Goal: Task Accomplishment & Management: Complete application form

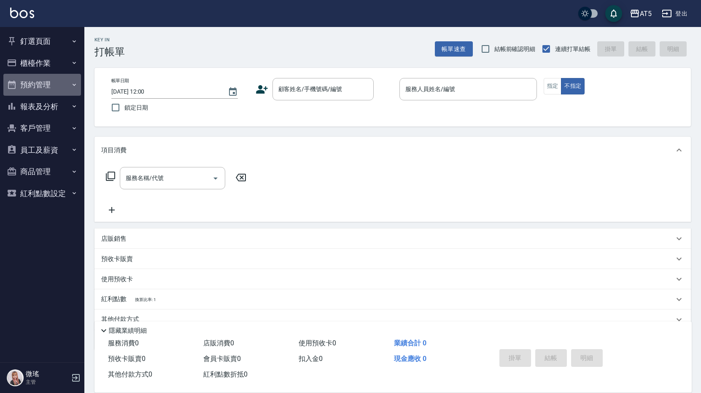
click at [32, 78] on button "預約管理" at bounding box center [42, 85] width 78 height 22
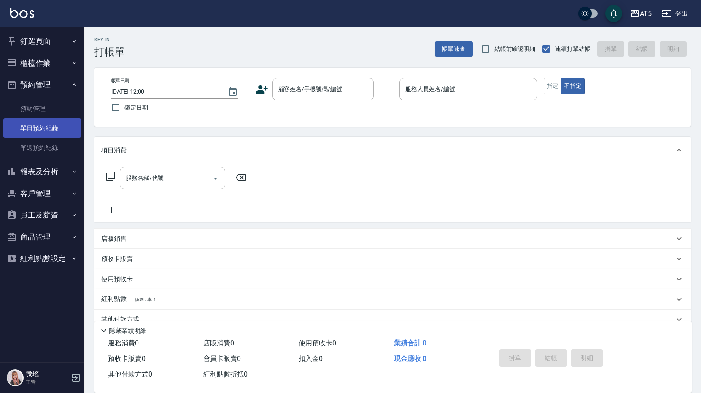
click at [48, 134] on link "單日預約紀錄" at bounding box center [42, 127] width 78 height 19
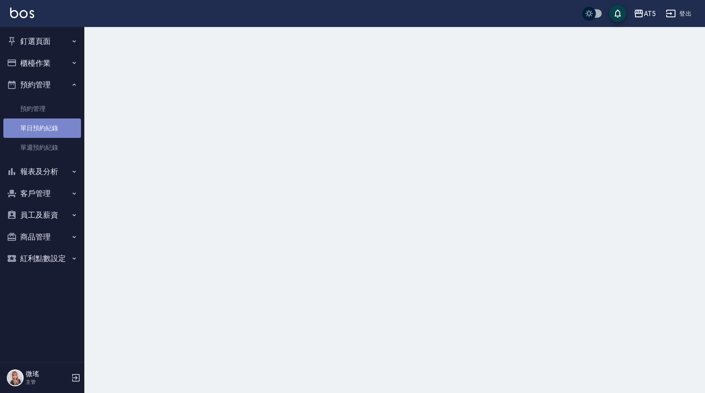
click at [48, 133] on link "單日預約紀錄" at bounding box center [42, 127] width 78 height 19
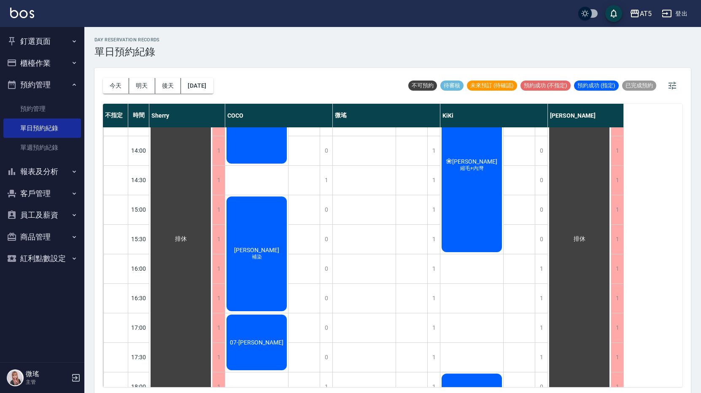
scroll to position [3, 0]
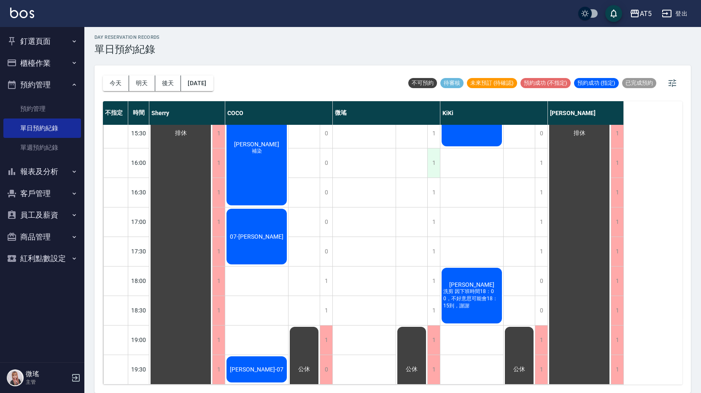
click at [438, 160] on div "1" at bounding box center [433, 162] width 13 height 29
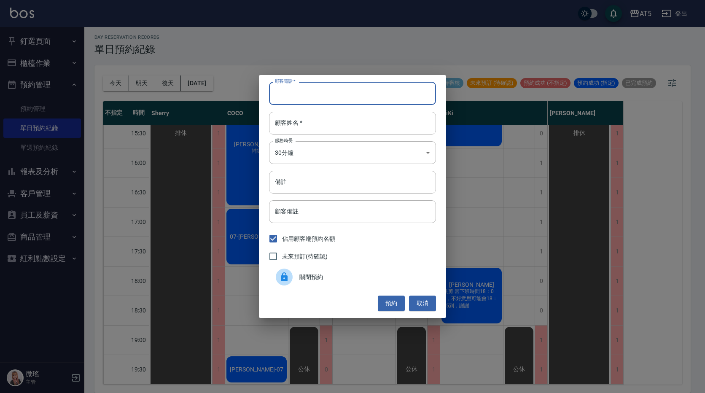
click at [326, 93] on input "顧客電話   *" at bounding box center [352, 93] width 167 height 23
type input "0925517177"
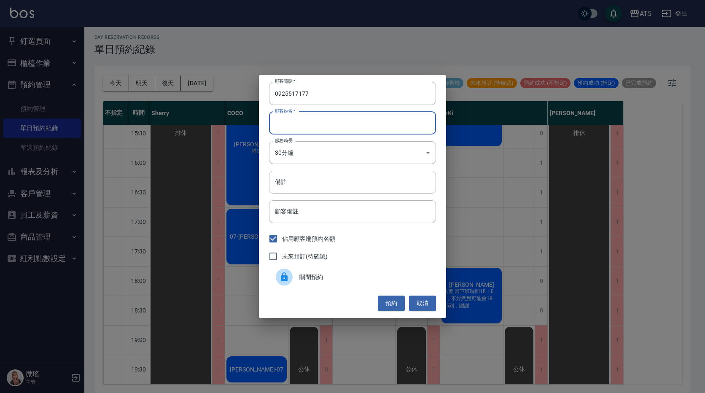
click at [304, 130] on input "顧客姓名   *" at bounding box center [352, 123] width 167 height 23
type input "j"
type input "吳"
click at [315, 156] on body "AT5 登出 釘選頁面 打帳單 店家日報表 設計師日報表 設計師業績月報表 櫃檯作業 打帳單 帳單列表 現金收支登錄 高階收支登錄 材料自購登錄 每日結帳 排…" at bounding box center [352, 194] width 705 height 395
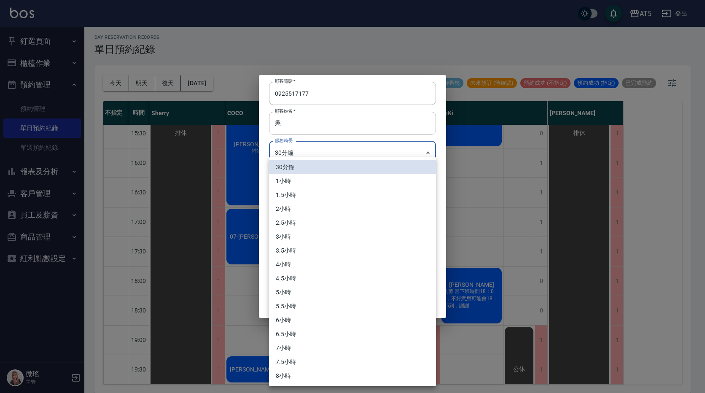
click at [300, 214] on li "2小時" at bounding box center [352, 209] width 167 height 14
type input "4"
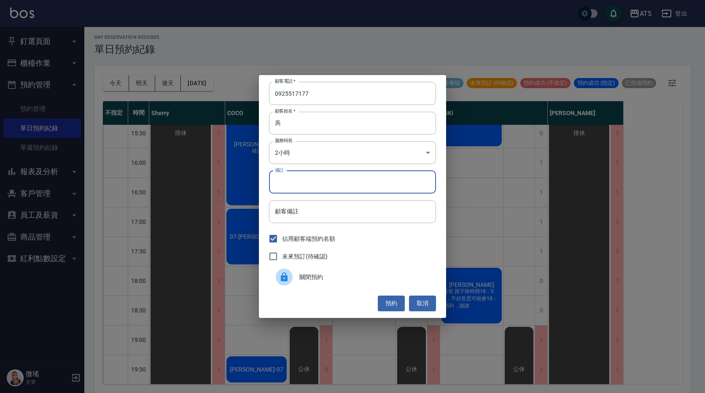
click at [298, 184] on input "備註" at bounding box center [352, 182] width 167 height 23
type input "ㄏ"
type input "髮根燙"
click at [387, 303] on button "預約" at bounding box center [391, 304] width 27 height 16
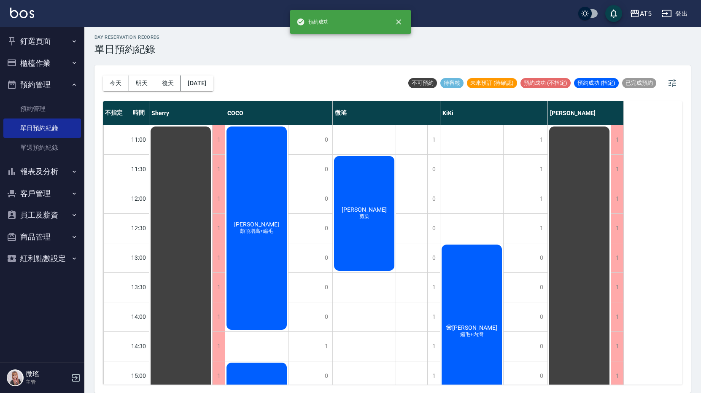
scroll to position [0, 0]
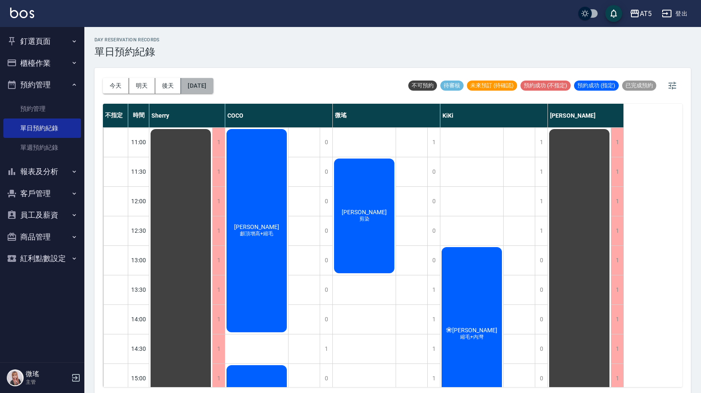
click at [213, 81] on button "[DATE]" at bounding box center [197, 86] width 32 height 16
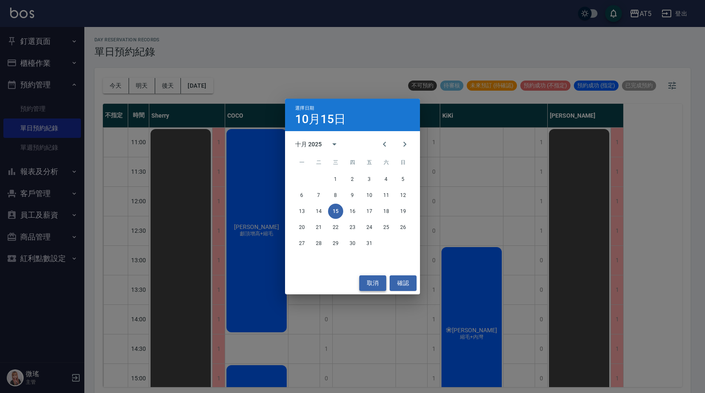
click at [371, 282] on button "取消" at bounding box center [372, 283] width 27 height 16
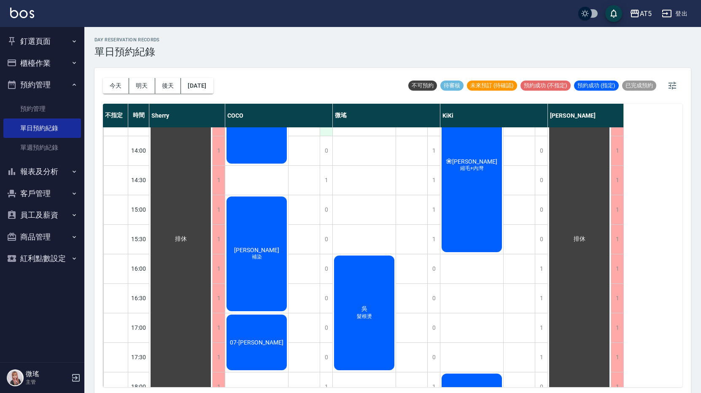
scroll to position [84, 0]
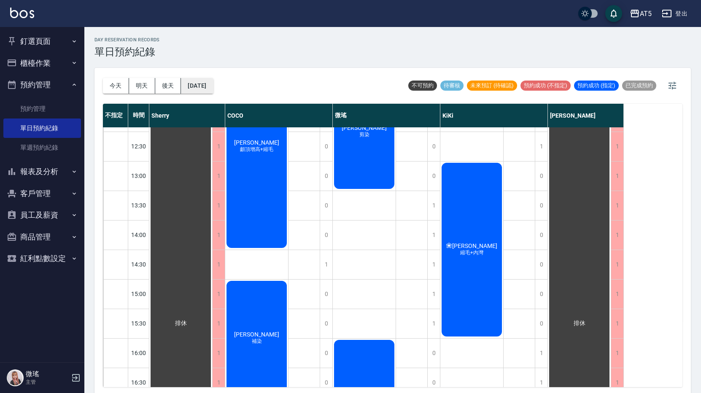
click at [209, 83] on button "[DATE]" at bounding box center [197, 86] width 32 height 16
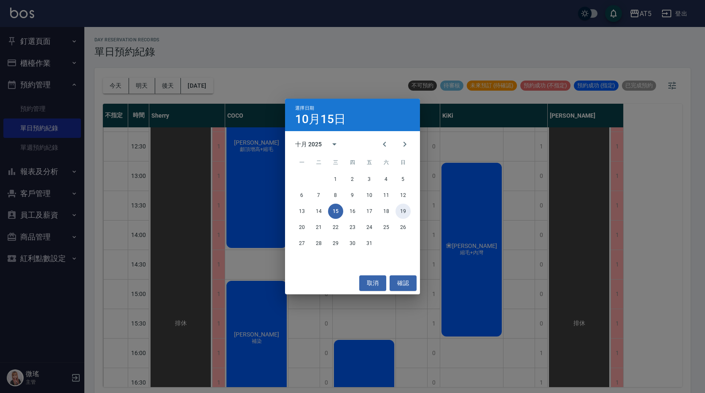
click at [405, 212] on button "19" at bounding box center [402, 211] width 15 height 15
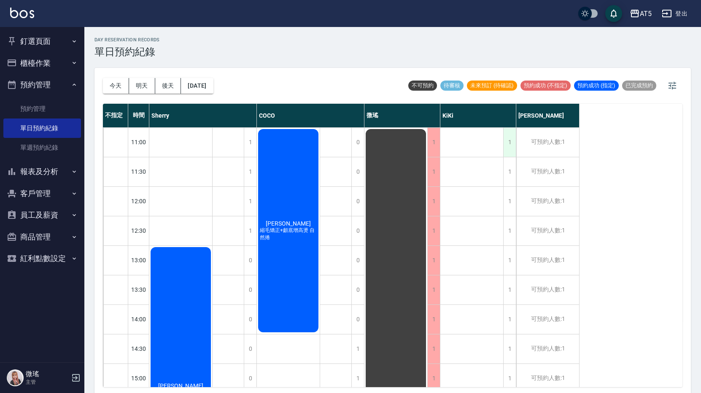
click at [511, 143] on div "1" at bounding box center [509, 142] width 13 height 29
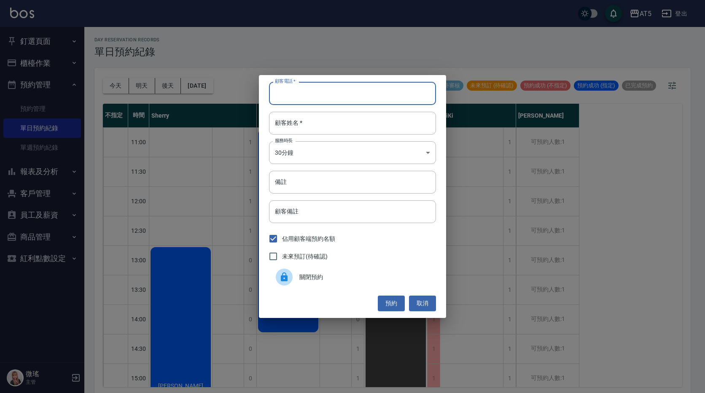
click at [344, 93] on input "顧客電話   *" at bounding box center [352, 93] width 167 height 23
type input "0920275276"
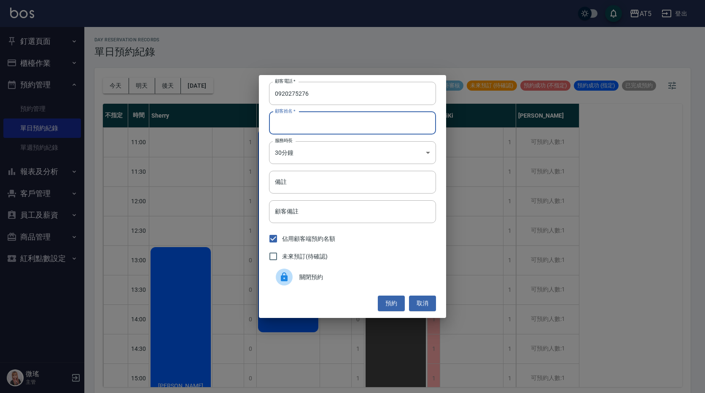
click at [317, 122] on input "顧客姓名   *" at bounding box center [352, 123] width 167 height 23
type input "i"
type input "ㄟ"
type input "[PERSON_NAME]"
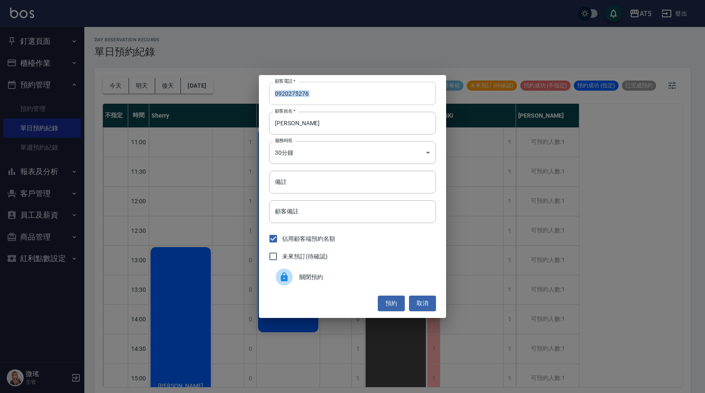
drag, startPoint x: 320, startPoint y: 106, endPoint x: 316, endPoint y: 104, distance: 5.3
click at [316, 104] on div "顧客電話   * [PHONE_NUMBER] 顧客電話   * 顧客姓名   * 王s 顧客姓名   * 服務時長 30分鐘 1 服務時長 備註 備註 顧客…" at bounding box center [352, 196] width 187 height 242
drag, startPoint x: 314, startPoint y: 96, endPoint x: 286, endPoint y: 96, distance: 27.8
click at [275, 95] on input "0920275276" at bounding box center [352, 93] width 167 height 23
click at [331, 211] on input "顧客備註" at bounding box center [352, 211] width 167 height 23
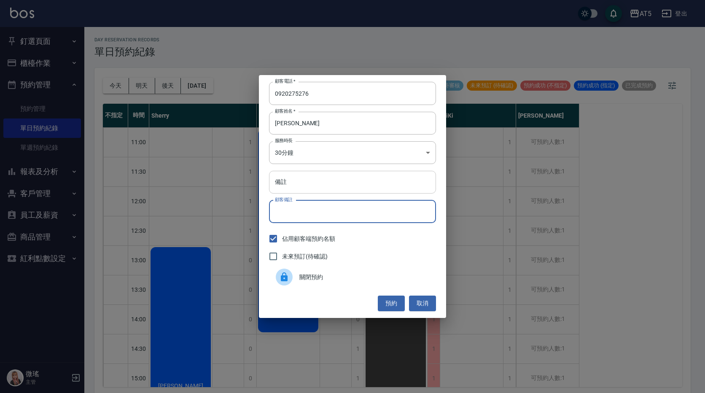
click at [307, 177] on input "備註" at bounding box center [352, 182] width 167 height 23
type input "d"
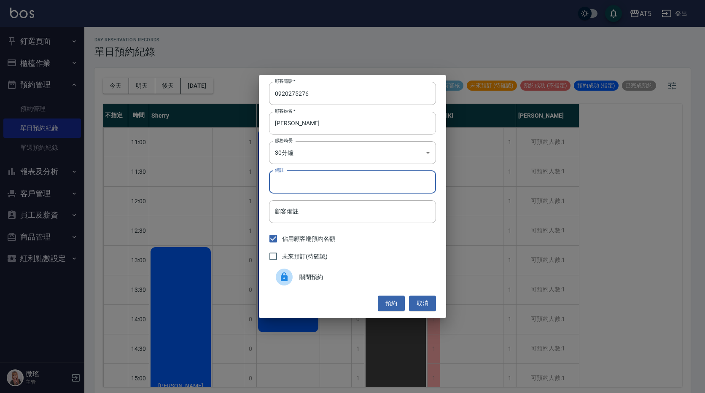
type input "ㄟ"
click at [294, 183] on input "備註" at bounding box center [352, 182] width 167 height 23
type input "ㄇㄩㄟ"
drag, startPoint x: 327, startPoint y: 183, endPoint x: 235, endPoint y: 170, distance: 92.4
click at [235, 170] on div "顧客電話   * [PHONE_NUMBER] 顧客電話   * 顧客姓名   * 王s 顧客姓名   * 服務時長 30分鐘 1 服務時長 備註 GOMAJ…" at bounding box center [352, 196] width 705 height 393
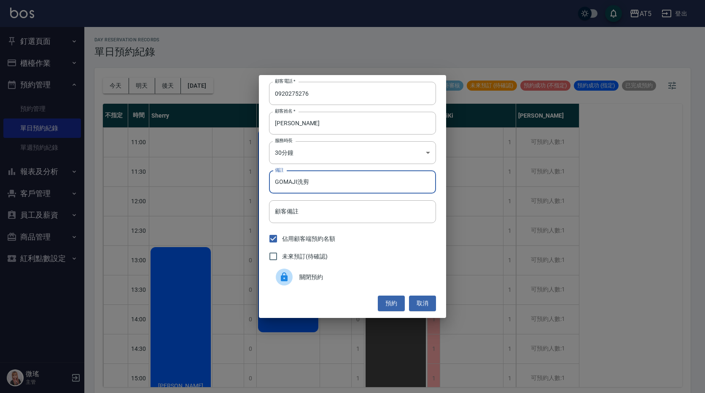
type input "GOMAJI洗剪"
click at [349, 253] on div "未來預訂(待確認)" at bounding box center [352, 256] width 167 height 18
click at [311, 256] on span "未來預訂(待確認)" at bounding box center [305, 256] width 46 height 9
click at [282, 256] on input "未來預訂(待確認)" at bounding box center [273, 256] width 18 height 18
checkbox input "true"
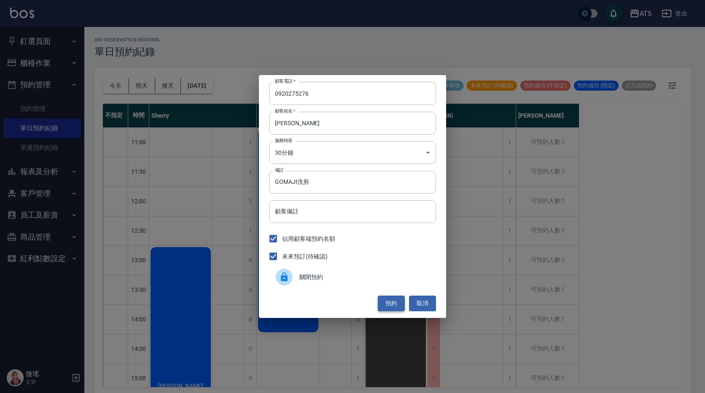
click at [392, 309] on button "預約" at bounding box center [391, 304] width 27 height 16
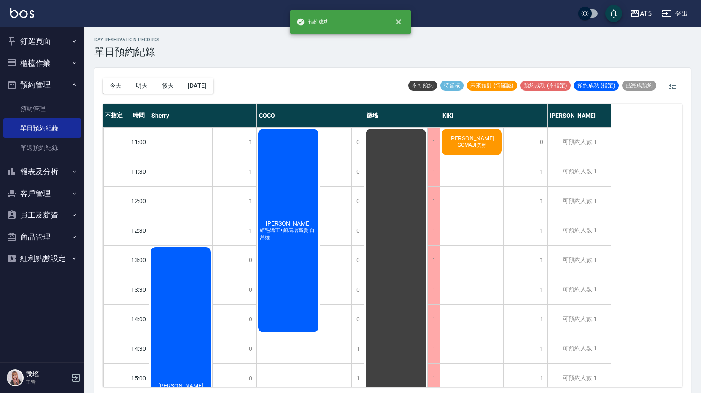
click at [476, 140] on span "[PERSON_NAME]" at bounding box center [471, 138] width 48 height 7
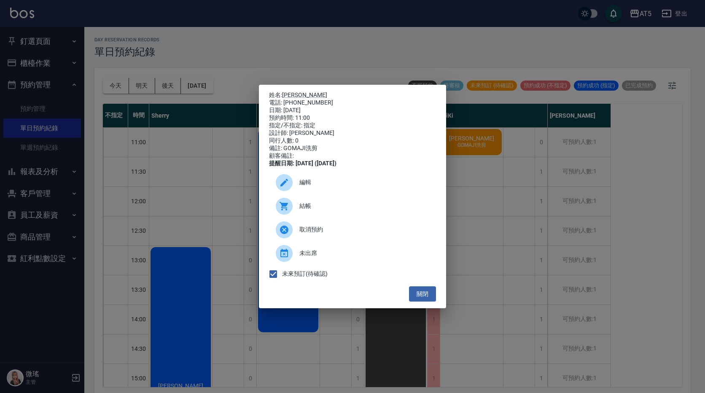
click at [311, 187] on span "編輯" at bounding box center [364, 182] width 130 height 9
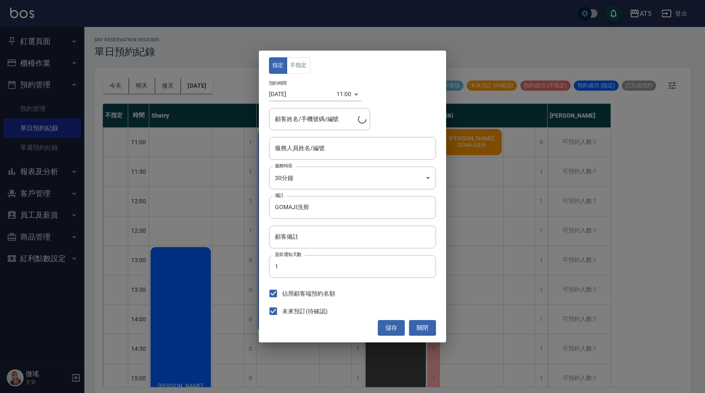
type input "KIKI-06"
type input "王s/0920275276"
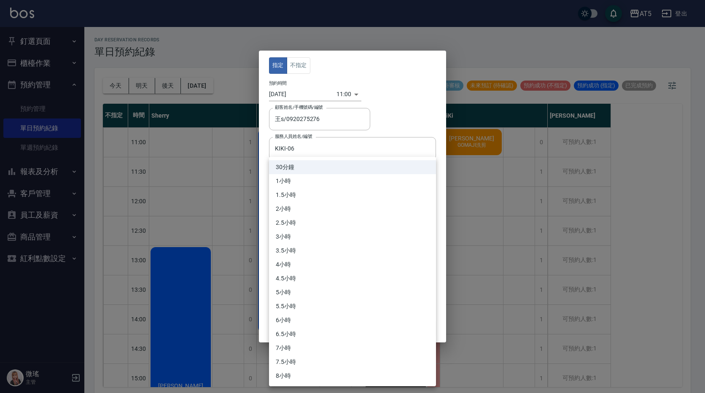
click at [297, 182] on body "AT5 登出 釘選頁面 打帳單 店家日報表 設計師日報表 設計師業績月報表 櫃檯作業 打帳單 帳單列表 現金收支登錄 高階收支登錄 材料自購登錄 每日結帳 排…" at bounding box center [352, 197] width 705 height 395
click at [288, 183] on li "1小時" at bounding box center [352, 181] width 167 height 14
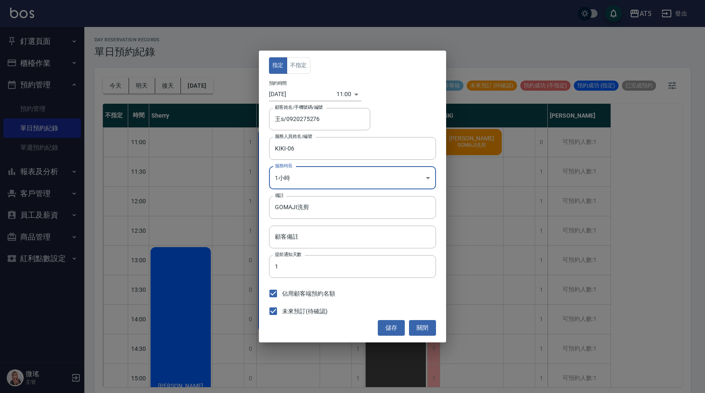
click at [375, 183] on body "AT5 登出 釘選頁面 打帳單 店家日報表 設計師日報表 設計師業績月報表 櫃檯作業 打帳單 帳單列表 現金收支登錄 高階收支登錄 材料自購登錄 每日結帳 排…" at bounding box center [352, 197] width 705 height 395
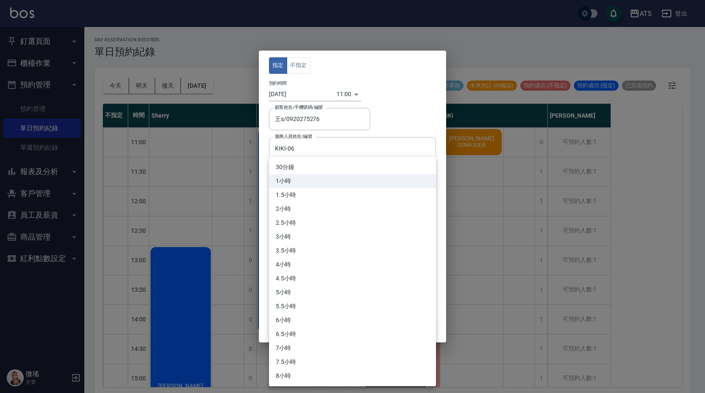
click at [353, 165] on li "30分鐘" at bounding box center [352, 167] width 167 height 14
type input "1"
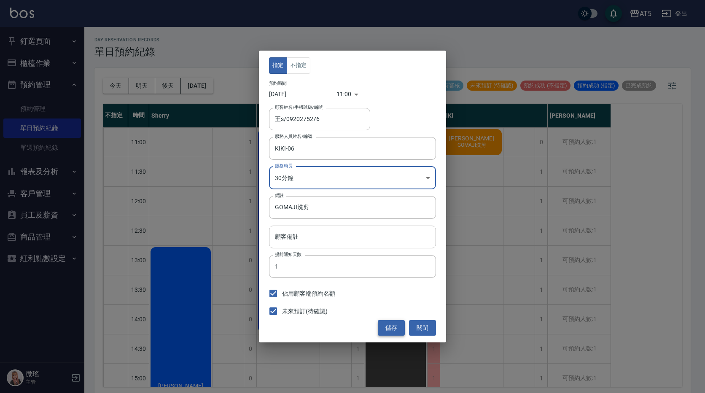
click at [395, 325] on button "儲存" at bounding box center [391, 328] width 27 height 16
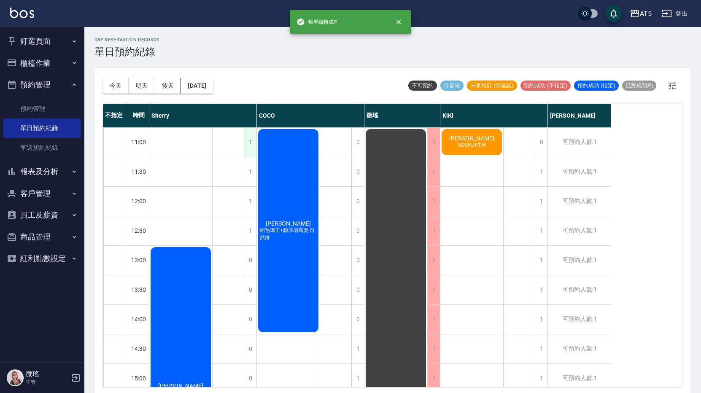
click at [252, 140] on div "1" at bounding box center [250, 142] width 13 height 29
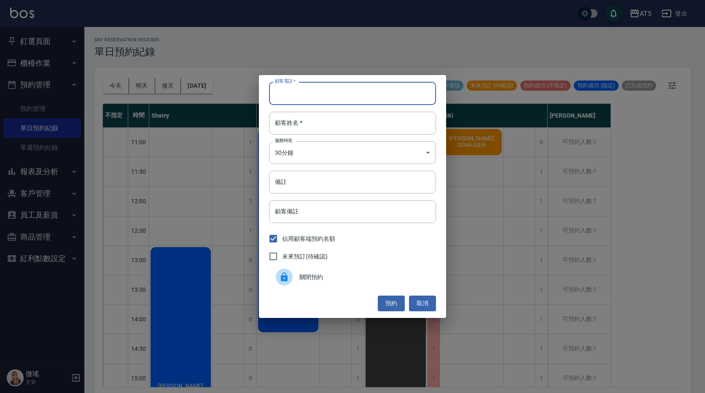
click at [304, 89] on input "顧客電話   *" at bounding box center [352, 93] width 167 height 23
type input "0920275276"
click at [305, 117] on input "顧客姓名   *" at bounding box center [352, 123] width 167 height 23
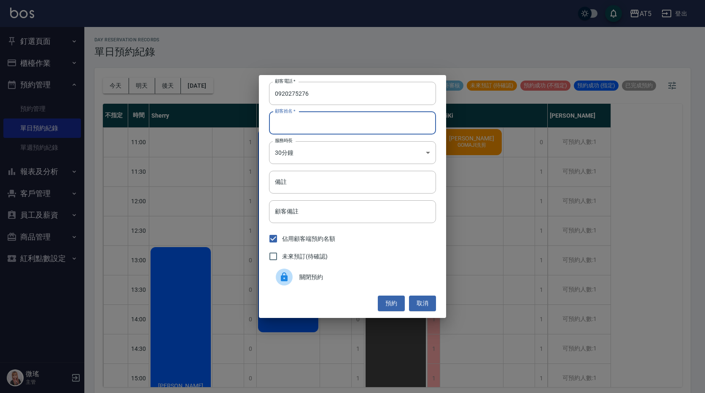
type input "S"
type input "O"
type input "ㄟ"
type input "[PERSON_NAME]"
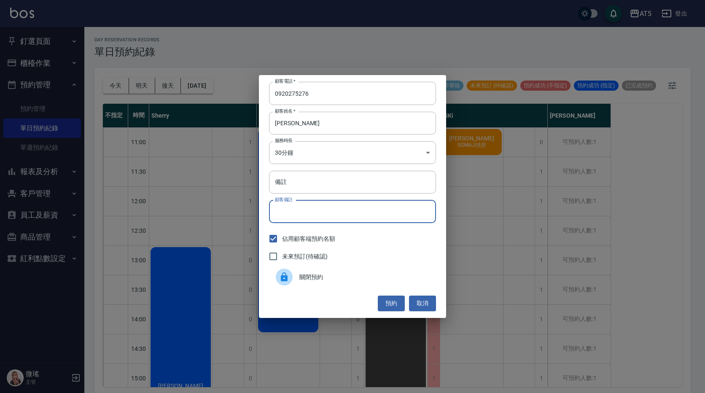
click at [304, 204] on input "顧客備註" at bounding box center [352, 211] width 167 height 23
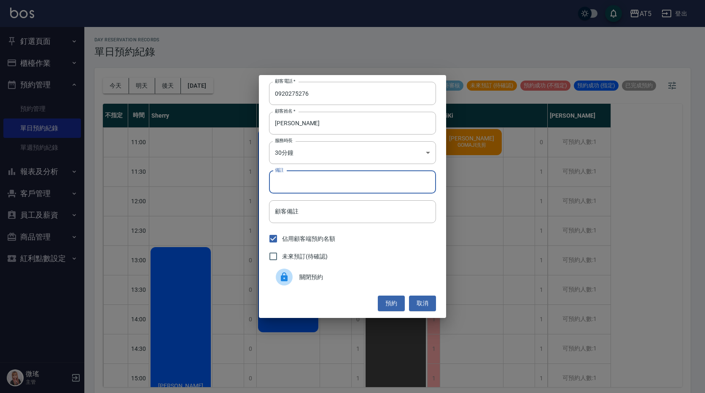
click at [293, 175] on input "備註" at bounding box center [352, 182] width 167 height 23
paste input "GOMAJI洗剪"
type input "GOMAJI洗剪"
click at [293, 254] on span "未來預訂(待確認)" at bounding box center [305, 256] width 46 height 9
click at [282, 254] on input "未來預訂(待確認)" at bounding box center [273, 256] width 18 height 18
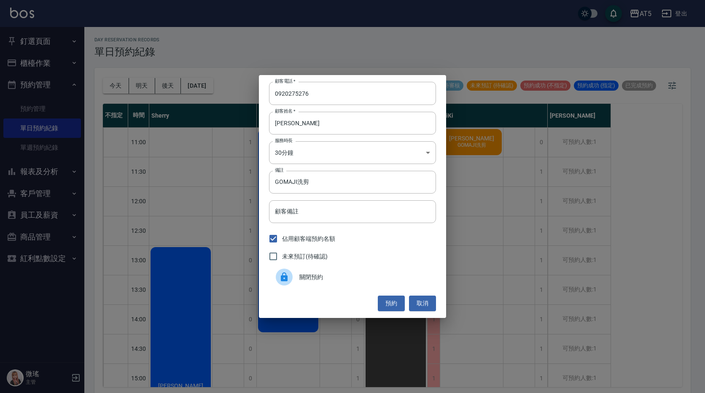
checkbox input "true"
click at [391, 303] on button "預約" at bounding box center [391, 304] width 27 height 16
